Goal: Task Accomplishment & Management: Manage account settings

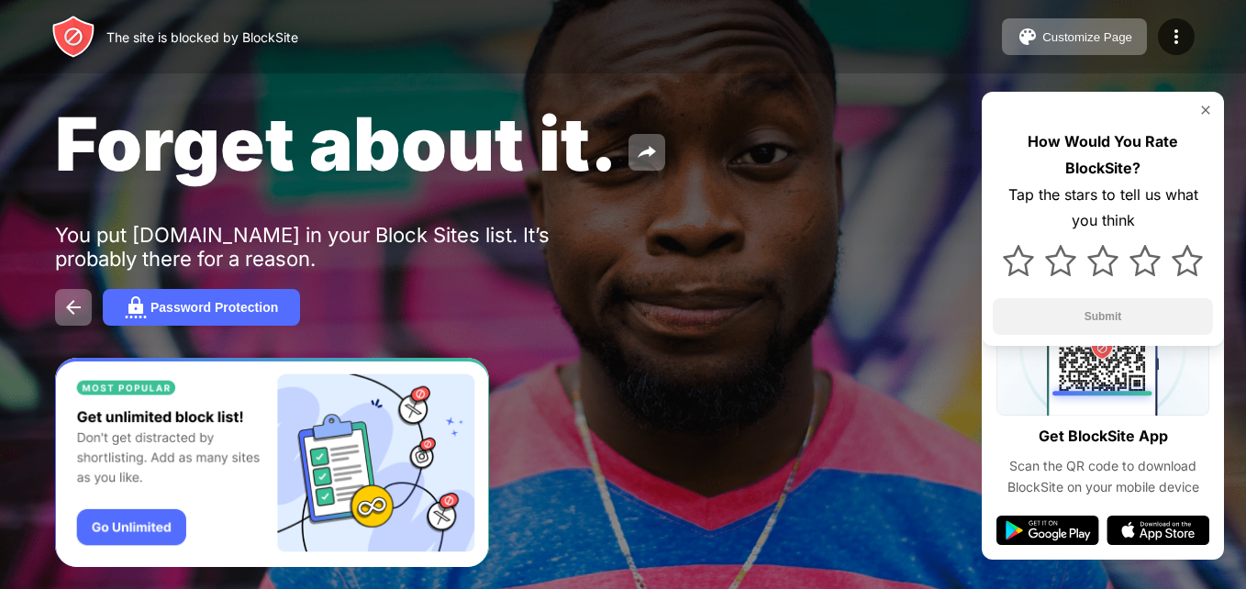
drag, startPoint x: 190, startPoint y: 321, endPoint x: 176, endPoint y: 588, distance: 267.3
click at [179, 582] on div "The site is blocked by BlockSite Customize Page Edit Block List Redirect Custom…" at bounding box center [623, 294] width 1246 height 589
click at [86, 448] on img "Banner Message" at bounding box center [272, 463] width 434 height 210
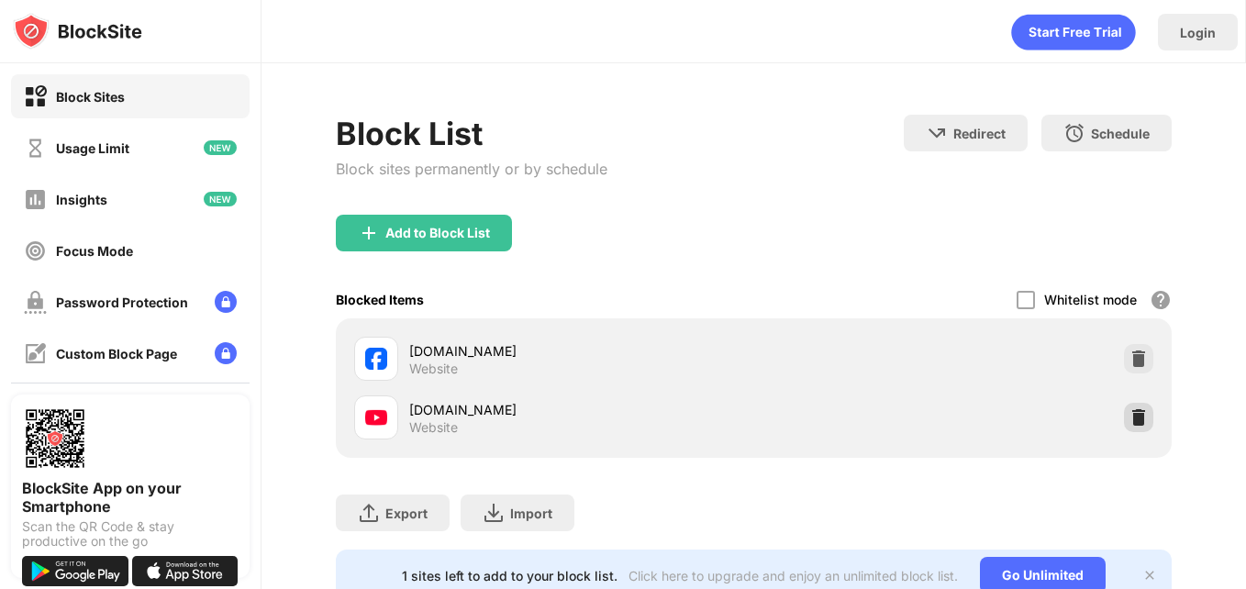
click at [1135, 429] on div at bounding box center [1138, 417] width 29 height 29
